Goal: Task Accomplishment & Management: Manage account settings

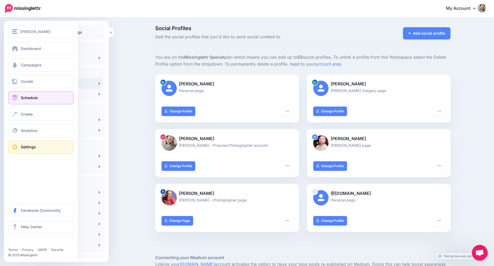
click at [50, 94] on link "Schedule" at bounding box center [40, 97] width 65 height 13
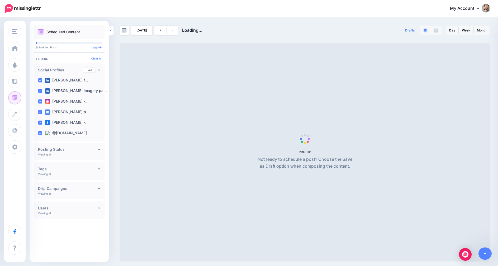
click at [112, 31] on link at bounding box center [111, 31] width 5 height 10
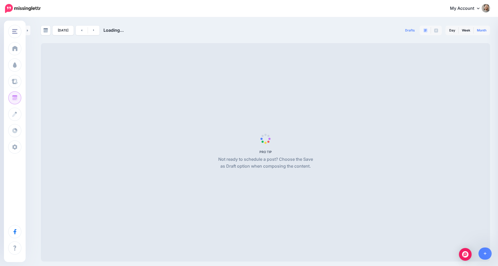
click at [483, 31] on link "Month" at bounding box center [482, 30] width 16 height 8
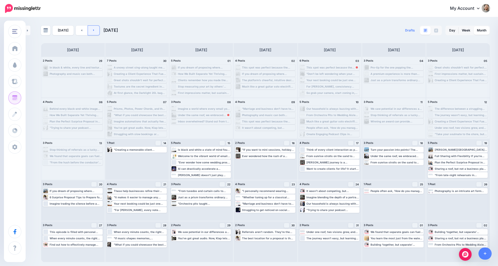
click at [97, 30] on link at bounding box center [94, 31] width 12 height 10
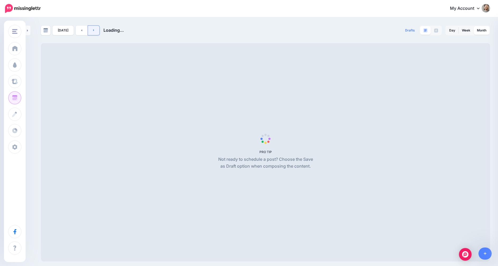
click at [93, 31] on link at bounding box center [94, 31] width 12 height 10
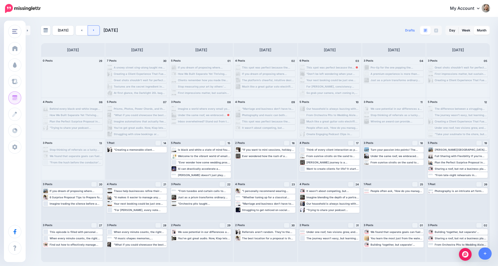
click at [95, 29] on link at bounding box center [94, 31] width 12 height 10
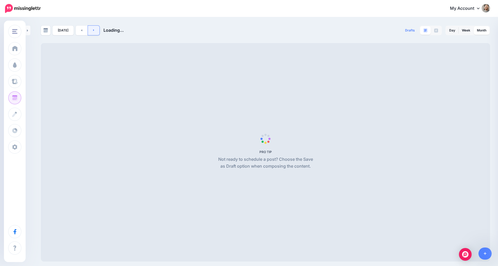
click at [95, 29] on link at bounding box center [94, 31] width 12 height 10
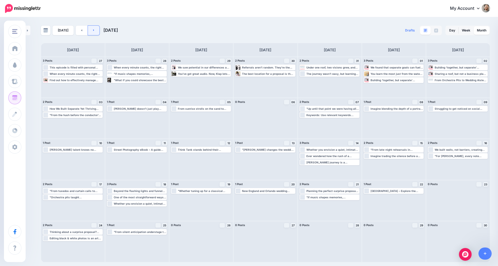
click at [91, 30] on link at bounding box center [94, 31] width 12 height 10
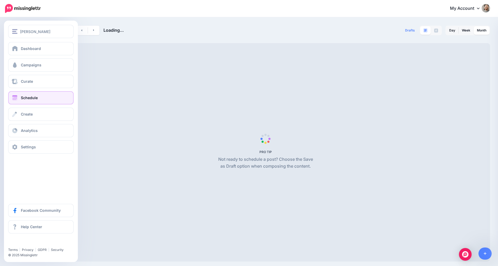
click at [21, 140] on div "Dashboard Campaigns Curate Schedule Create Analytics Settings Facebook Communit…" at bounding box center [41, 97] width 74 height 111
click at [34, 145] on span "Settings" at bounding box center [28, 146] width 15 height 4
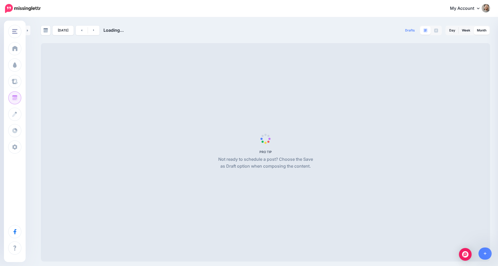
click at [208, 20] on div "[DATE] Loading... Drafts 0 Day Week Month PRO TIP" at bounding box center [249, 139] width 498 height 243
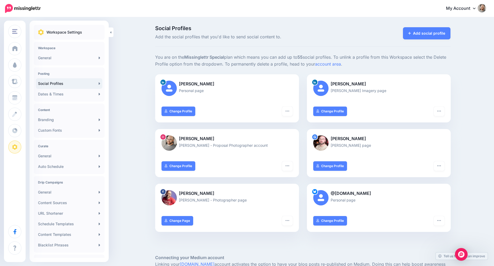
click at [432, 41] on div "Social Profiles Add the social profiles that you'd like to send social content …" at bounding box center [303, 36] width 296 height 21
click at [421, 36] on link "Add social profile" at bounding box center [427, 33] width 48 height 12
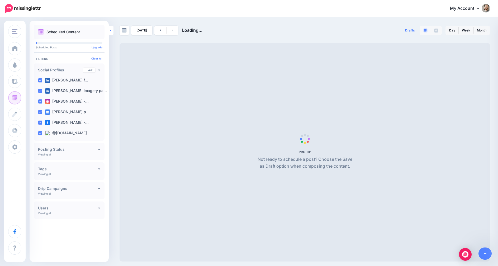
click at [110, 30] on link at bounding box center [111, 31] width 5 height 10
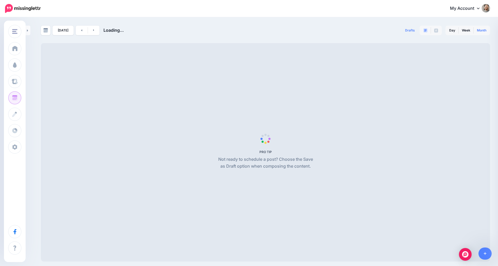
click at [480, 32] on link "Month" at bounding box center [482, 30] width 16 height 8
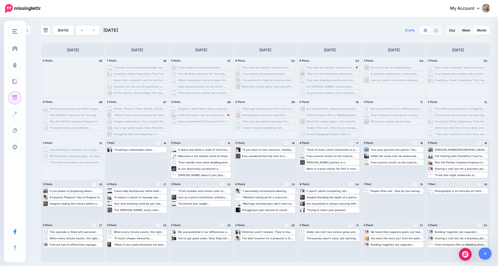
click at [114, 27] on div "Today October 2025" at bounding box center [153, 31] width 225 height 10
click at [110, 32] on span "[DATE]" at bounding box center [111, 29] width 15 height 5
click at [44, 33] on link at bounding box center [46, 31] width 10 height 10
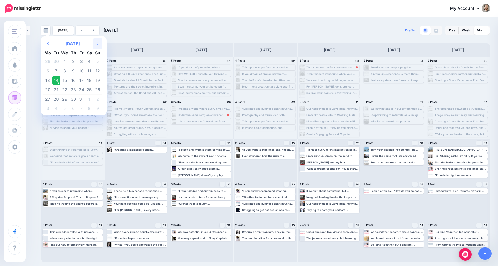
click at [98, 42] on th "Next Month" at bounding box center [97, 43] width 9 height 11
click at [45, 61] on td "1" at bounding box center [47, 62] width 9 height 10
